Goal: Transaction & Acquisition: Purchase product/service

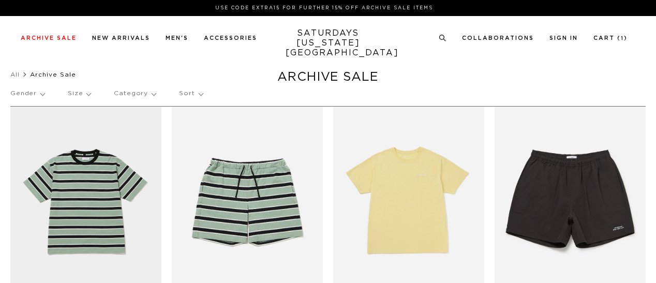
click at [38, 94] on p "Gender" at bounding box center [27, 94] width 34 height 24
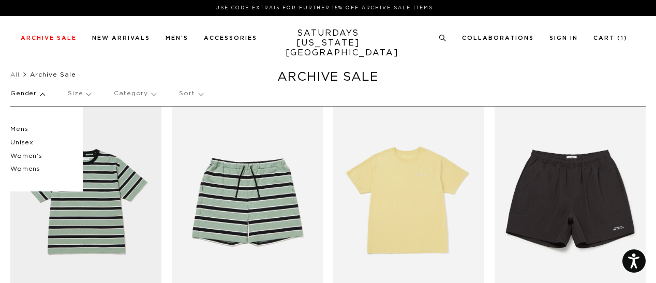
click at [21, 128] on p "Mens" at bounding box center [41, 129] width 62 height 13
click at [20, 128] on p "Mens" at bounding box center [41, 129] width 62 height 13
click at [88, 93] on p "Size" at bounding box center [79, 94] width 23 height 24
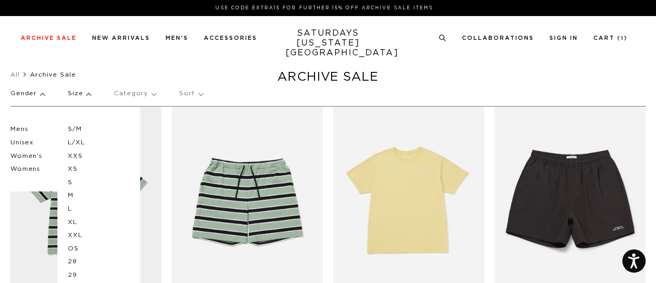
click at [72, 141] on p "L/XL" at bounding box center [99, 142] width 62 height 13
click at [68, 209] on p "L" at bounding box center [99, 208] width 62 height 13
click at [71, 249] on p "OS" at bounding box center [99, 248] width 62 height 13
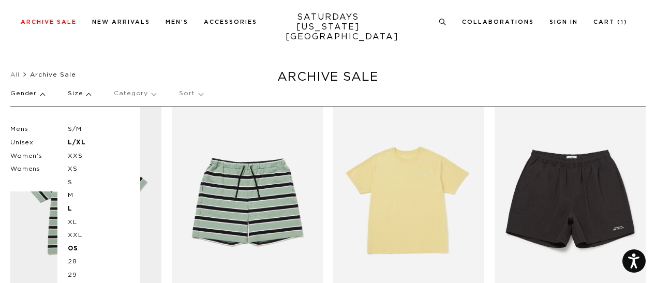
scroll to position [137, 6]
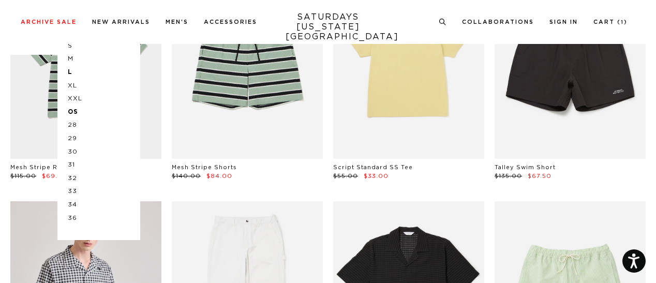
click at [68, 217] on p "36" at bounding box center [99, 218] width 62 height 13
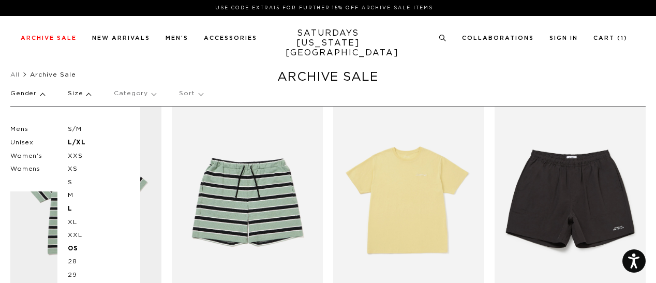
scroll to position [0, 0]
click at [242, 73] on ul "All Archive Sale" at bounding box center [328, 74] width 636 height 10
click at [187, 94] on p "Sort" at bounding box center [190, 94] width 23 height 24
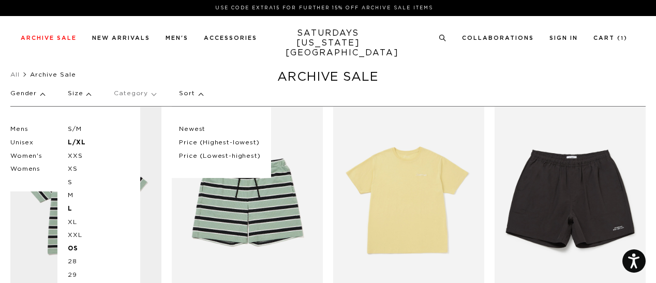
click at [202, 157] on p "Price (Lowest-highest)" at bounding box center [219, 156] width 81 height 13
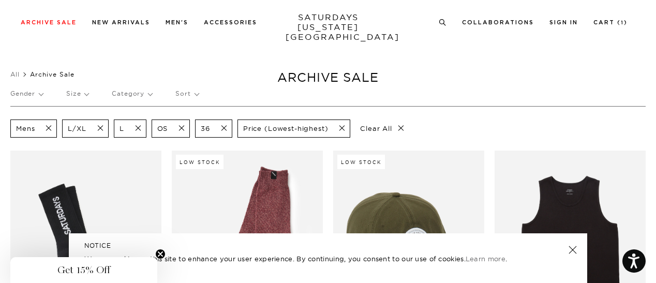
scroll to position [63, 6]
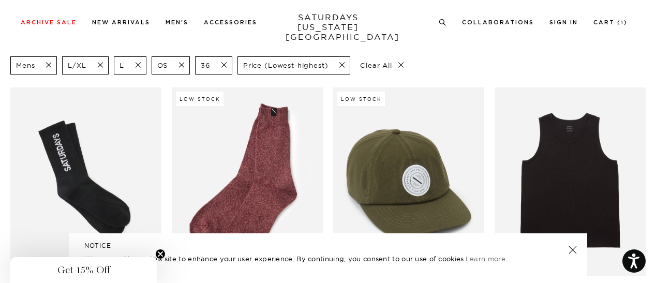
click at [571, 248] on link at bounding box center [573, 250] width 14 height 14
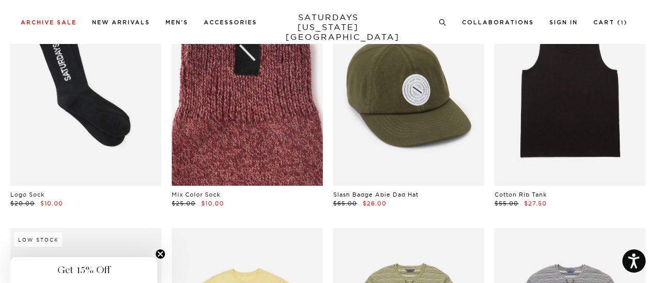
scroll to position [154, 6]
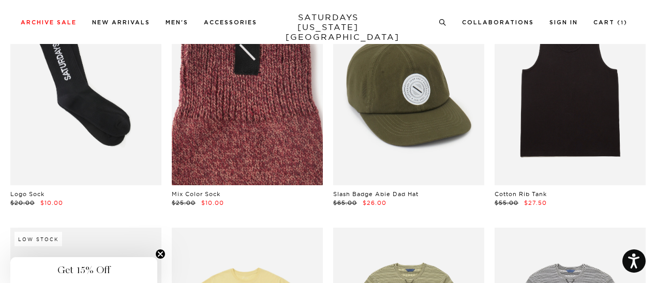
click at [245, 124] on link at bounding box center [247, 90] width 151 height 189
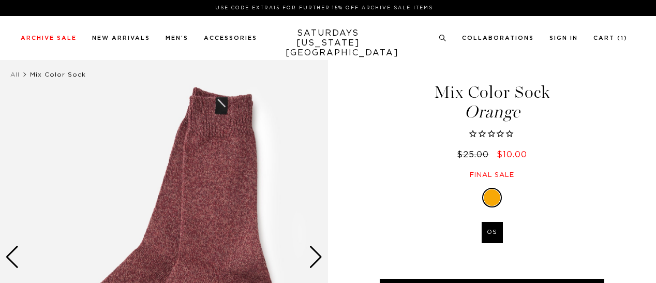
click at [497, 201] on div at bounding box center [492, 197] width 17 height 17
click at [313, 260] on div "Next slide" at bounding box center [316, 257] width 14 height 23
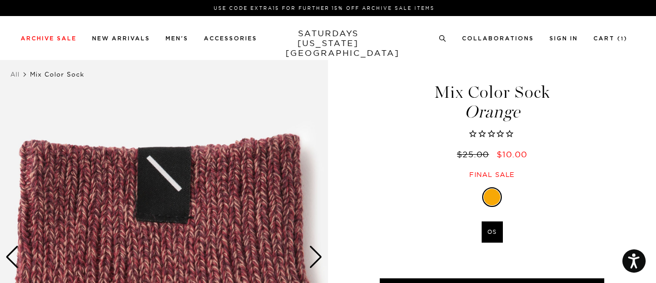
click at [313, 260] on div "Next slide" at bounding box center [316, 257] width 14 height 23
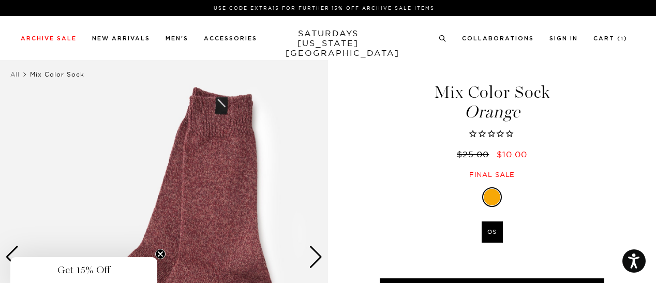
click at [313, 260] on div "Next slide" at bounding box center [316, 257] width 14 height 23
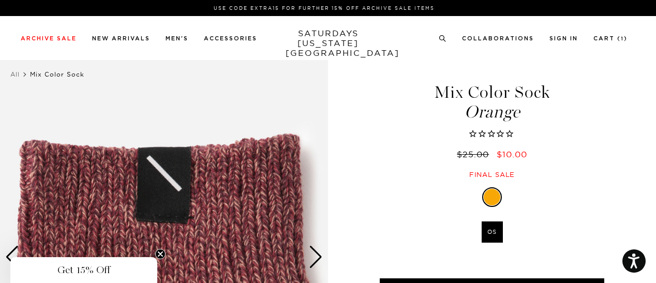
click at [313, 260] on div "Next slide" at bounding box center [316, 257] width 14 height 23
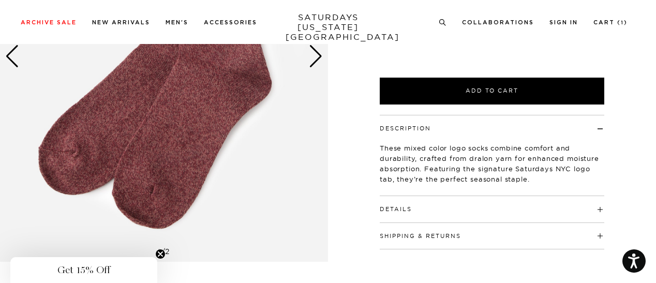
scroll to position [203, 6]
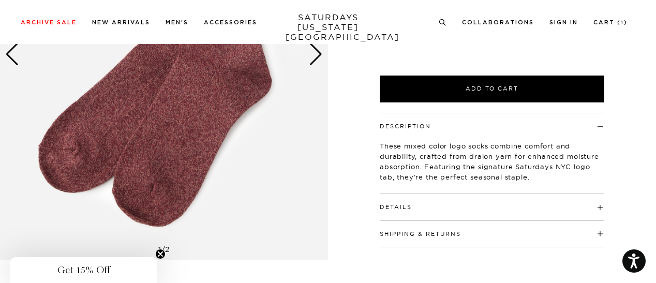
click at [434, 205] on h4 "Details" at bounding box center [492, 202] width 225 height 17
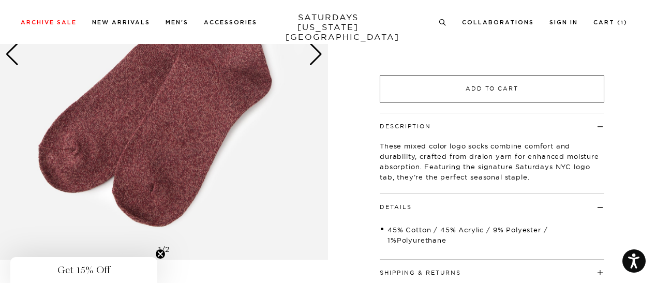
click at [454, 86] on button "Add to Cart" at bounding box center [492, 89] width 225 height 27
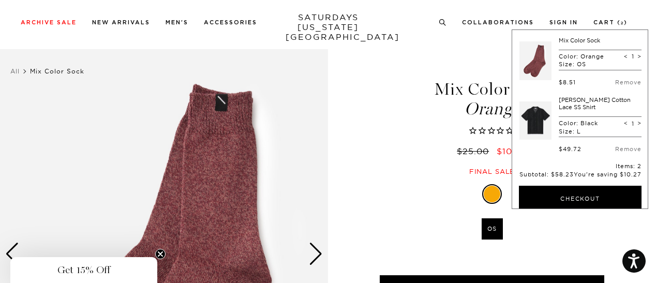
scroll to position [2, 0]
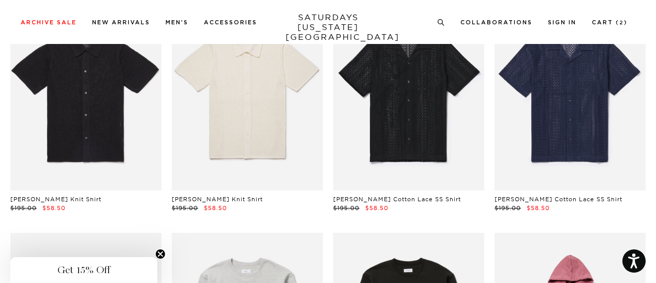
scroll to position [1538, 6]
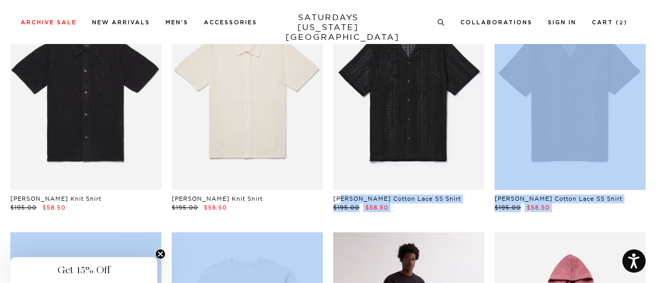
drag, startPoint x: 0, startPoint y: 0, endPoint x: 440, endPoint y: 254, distance: 508.5
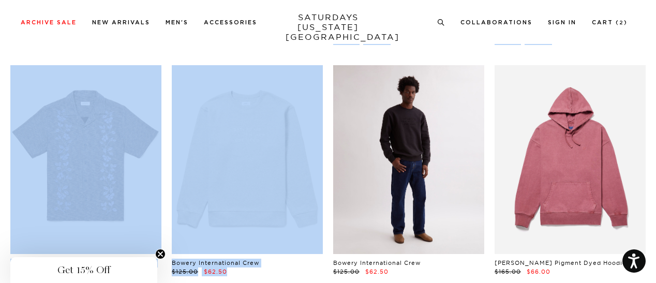
scroll to position [1705, 6]
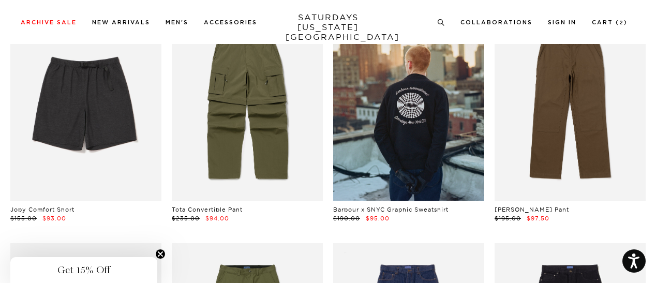
scroll to position [4552, 6]
